Goal: Communication & Community: Ask a question

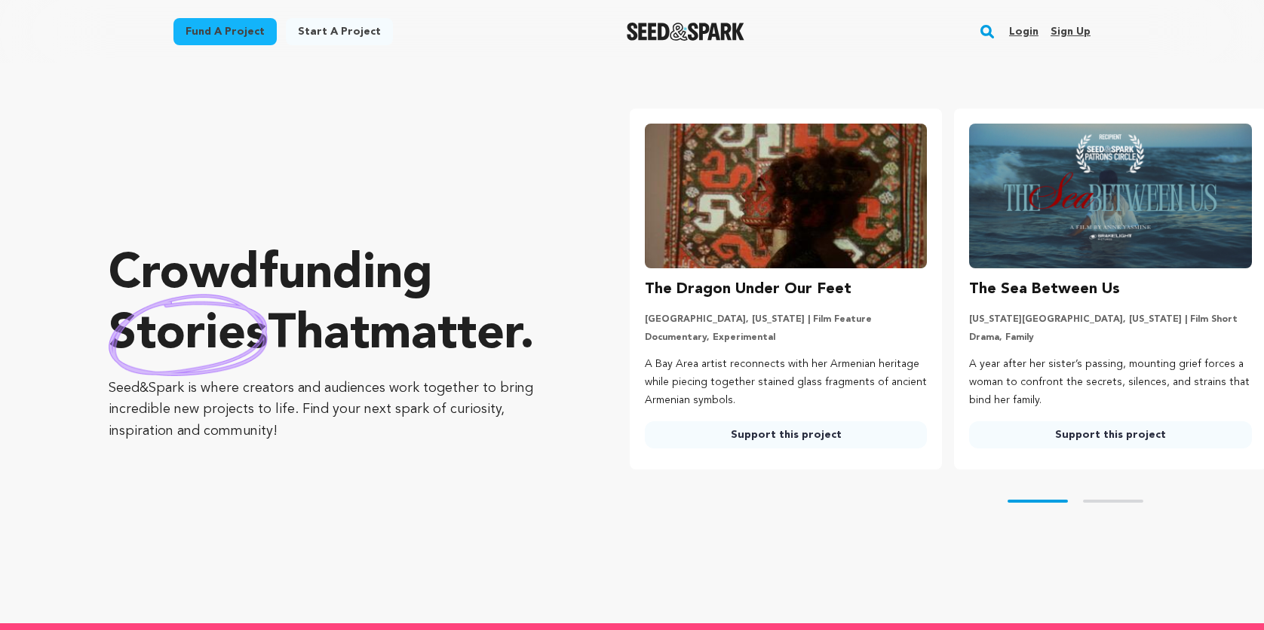
type input "[PERSON_NAME][EMAIL_ADDRESS][DOMAIN_NAME]"
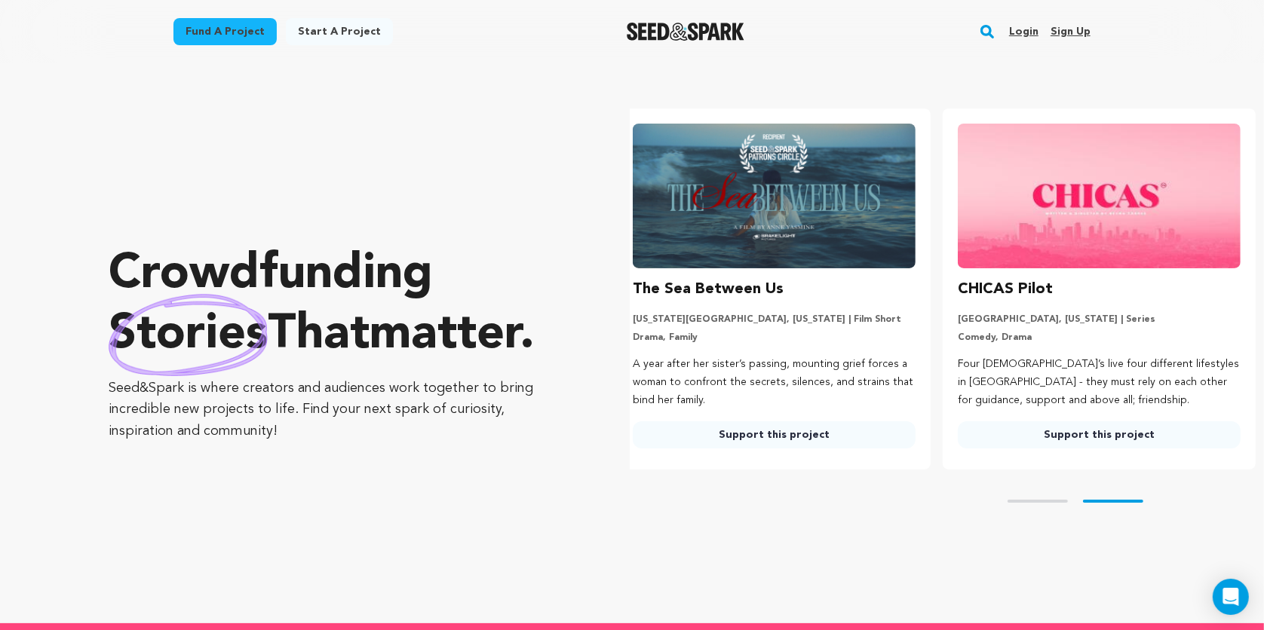
scroll to position [0, 336]
click at [1023, 30] on link "Login" at bounding box center [1023, 32] width 29 height 24
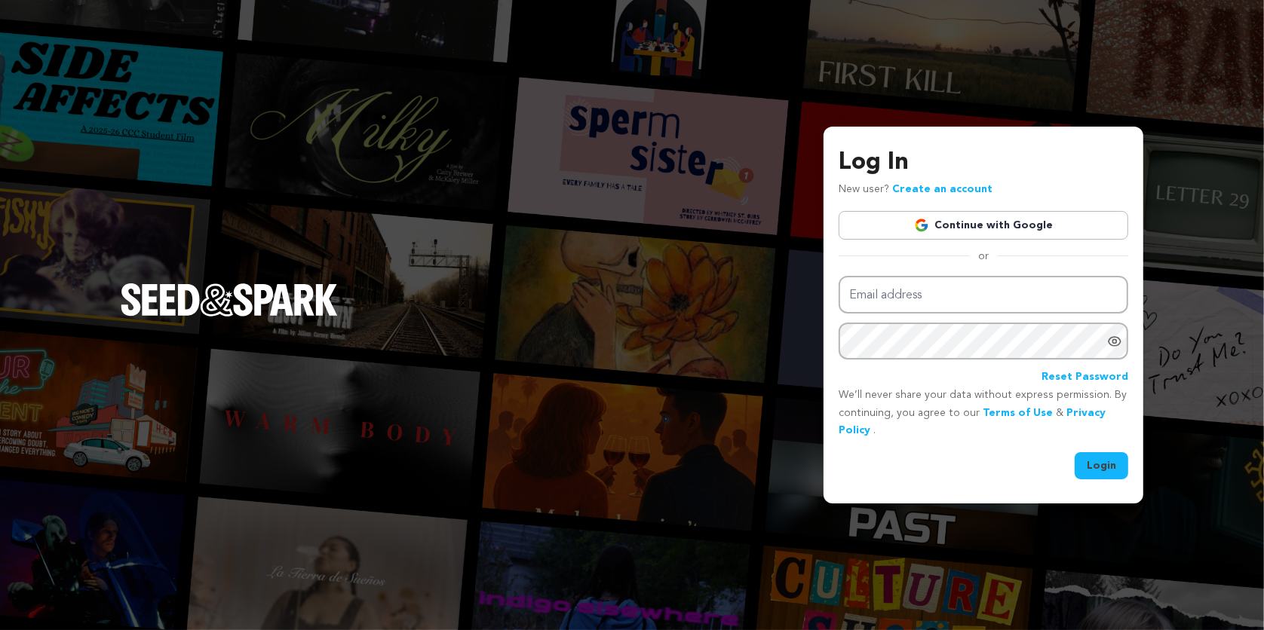
type input "[PERSON_NAME][EMAIL_ADDRESS][DOMAIN_NAME]"
click at [1107, 469] on button "Login" at bounding box center [1102, 465] width 54 height 27
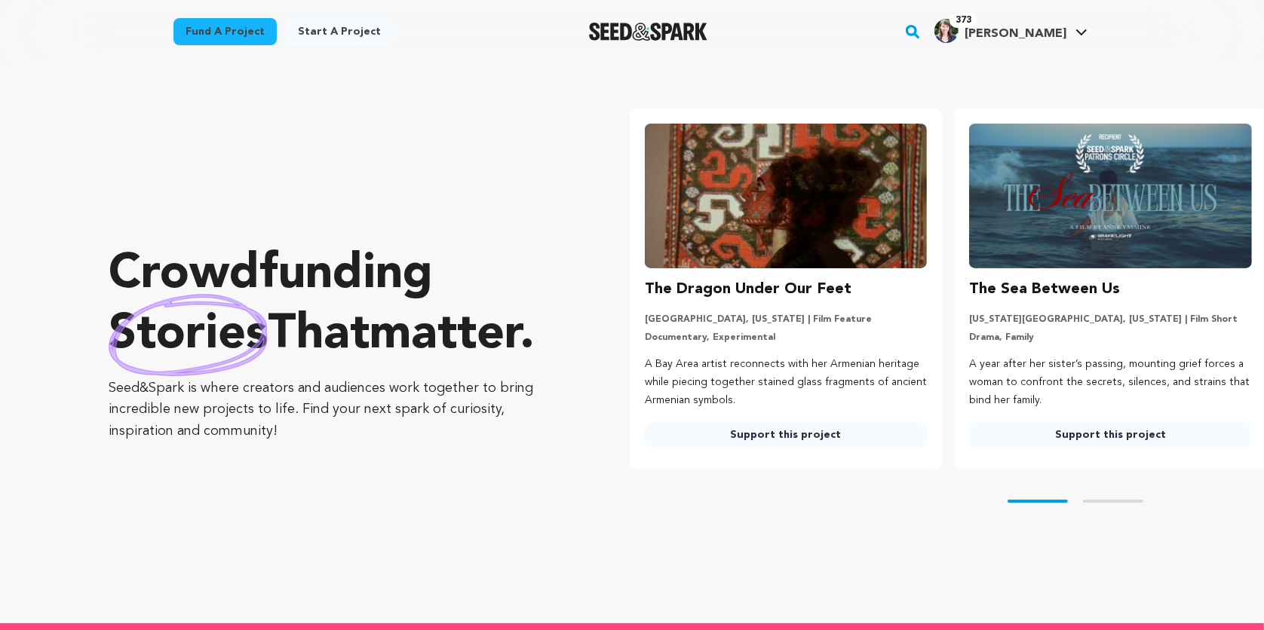
type input "[PERSON_NAME][EMAIL_ADDRESS][DOMAIN_NAME]"
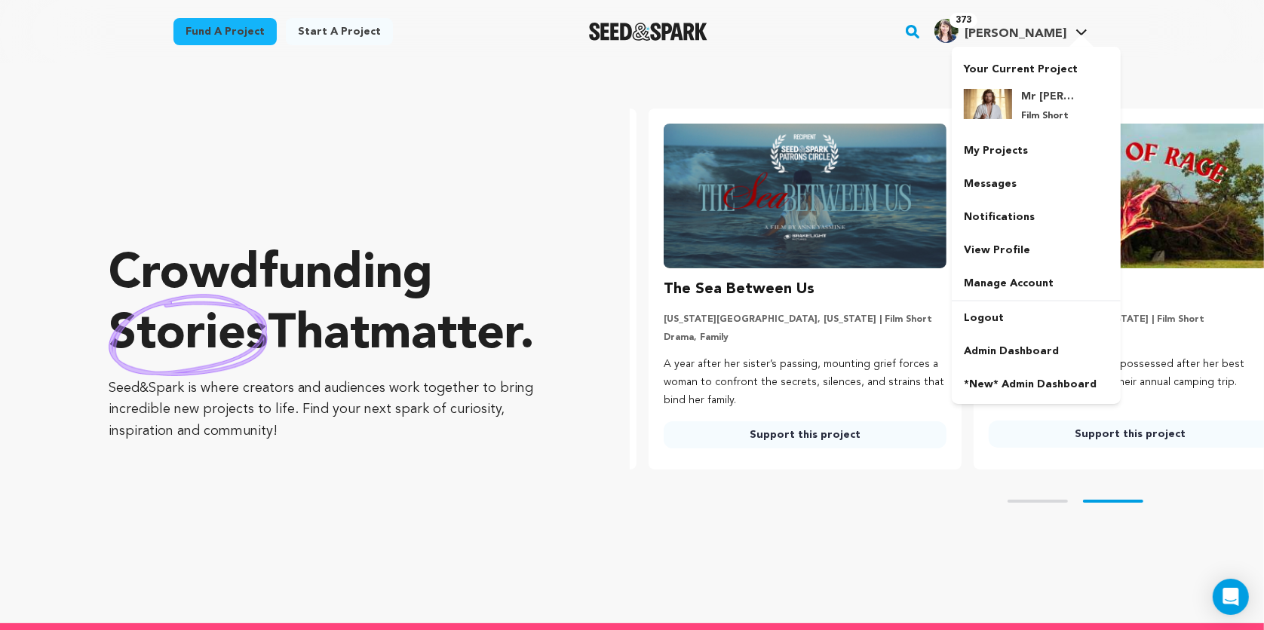
scroll to position [0, 336]
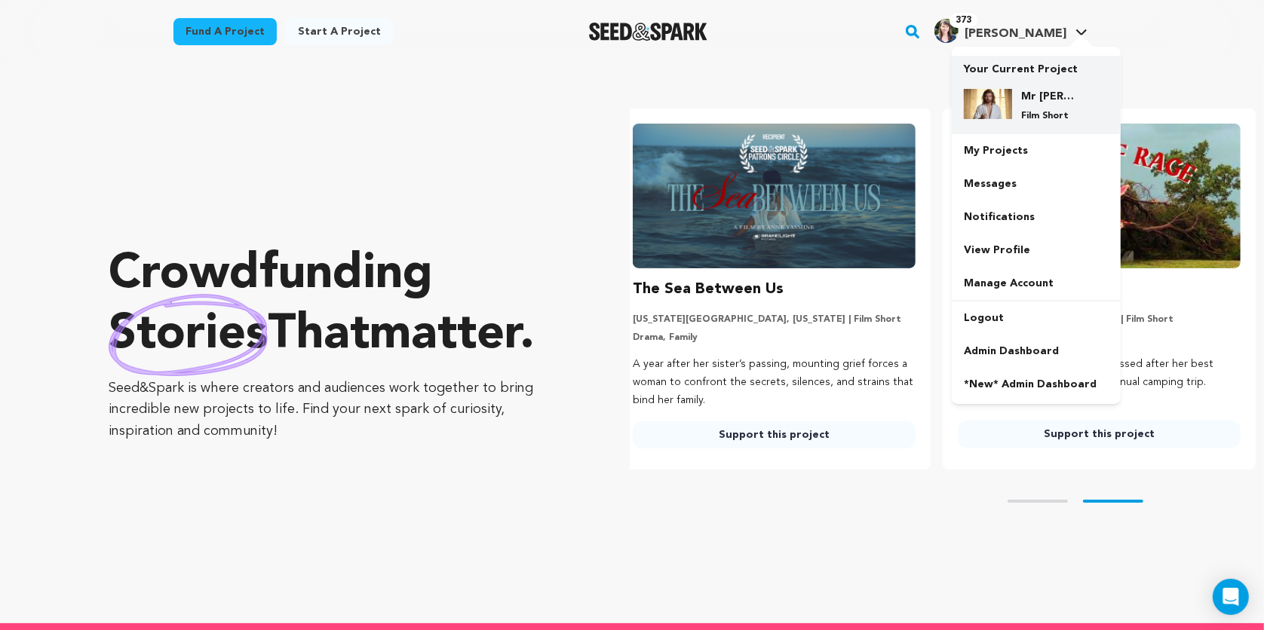
click at [1024, 85] on div "Mr Jesus Film Short" at bounding box center [1036, 105] width 145 height 57
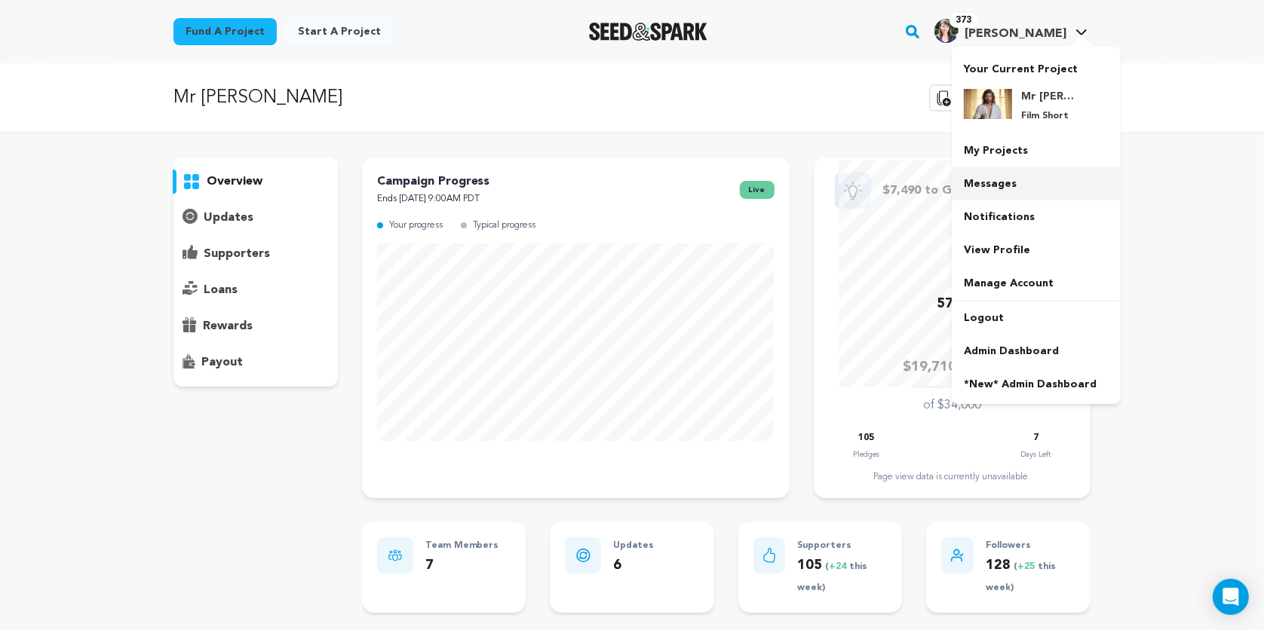
click at [992, 190] on link "Messages" at bounding box center [1036, 183] width 169 height 33
click at [991, 181] on link "Messages" at bounding box center [1036, 183] width 169 height 33
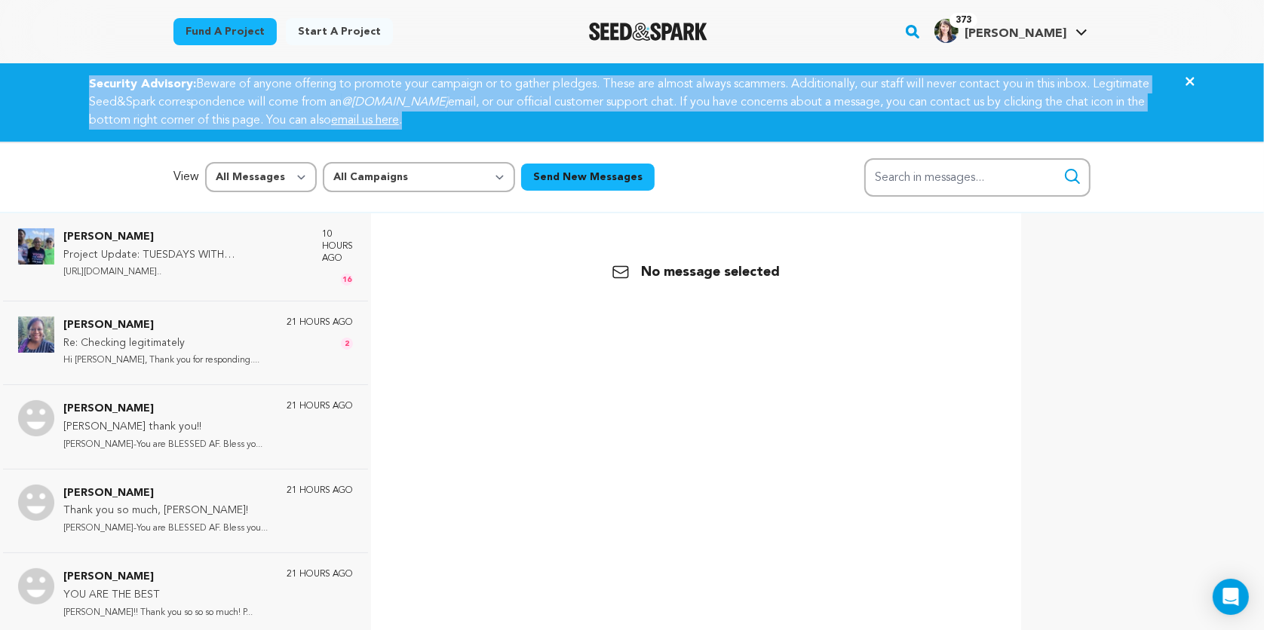
drag, startPoint x: 486, startPoint y: 120, endPoint x: 81, endPoint y: 82, distance: 406.7
click at [81, 82] on div "Security Advisory: Beware of anyone offering to promote your campaign or to gat…" at bounding box center [632, 102] width 1122 height 54
copy div "Security Advisory: Beware of anyone offering to promote your campaign or to gat…"
